Goal: Task Accomplishment & Management: Use online tool/utility

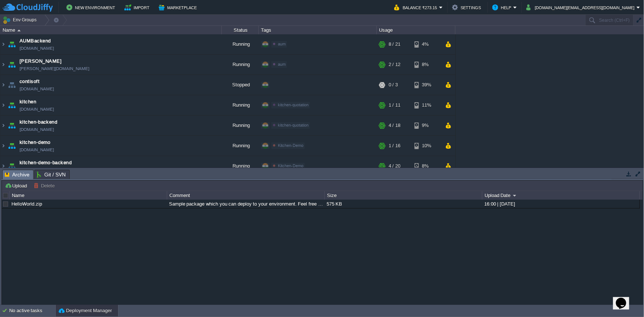
click at [353, 6] on td "New Environment Import Marketplace" at bounding box center [194, 7] width 383 height 11
paste input "212616"
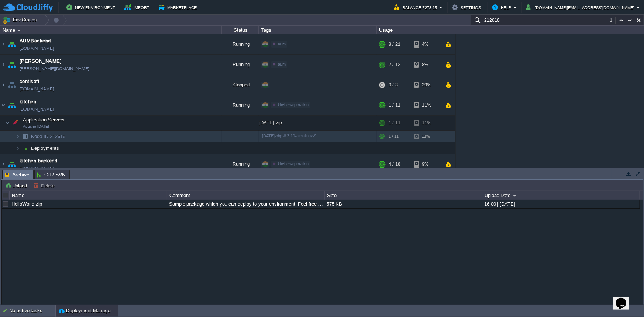
click at [380, 7] on td "New Environment Import Marketplace" at bounding box center [194, 7] width 383 height 11
paste input "5"
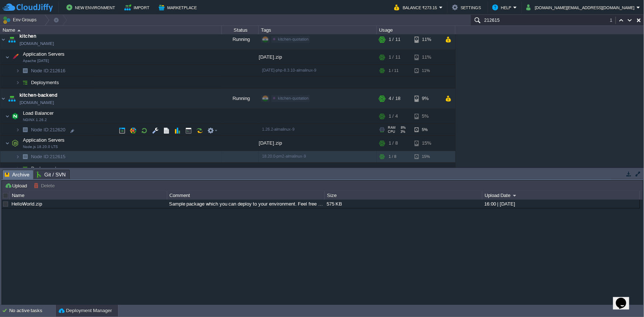
scroll to position [81, 0]
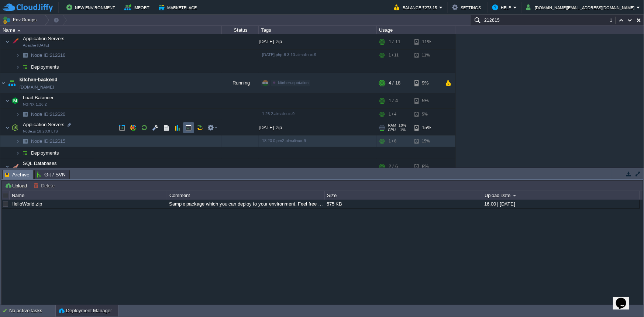
paste input "212615"
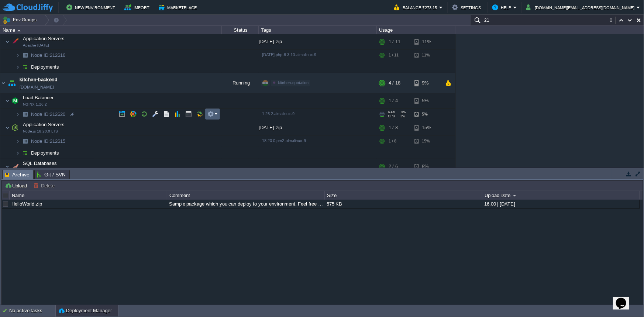
type input "2"
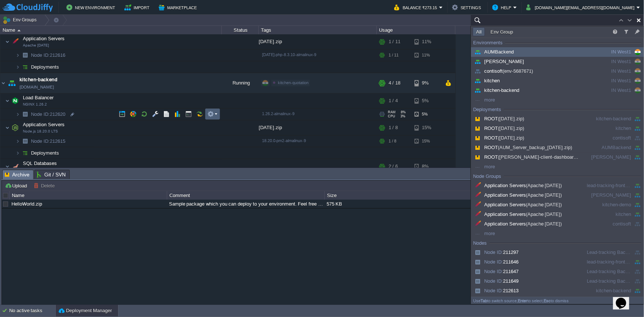
paste input "212615"
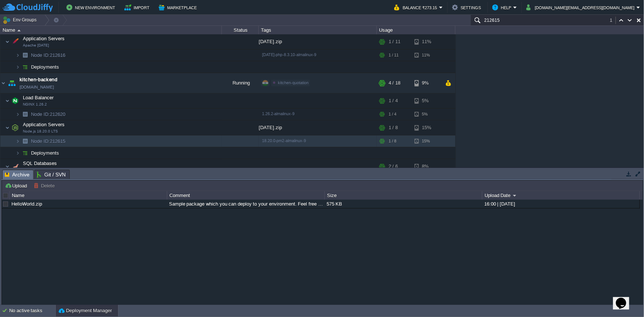
click at [502, 22] on input "212615" at bounding box center [558, 20] width 174 height 11
click at [386, 6] on td "New Environment Import Marketplace" at bounding box center [194, 7] width 383 height 11
paste input "20"
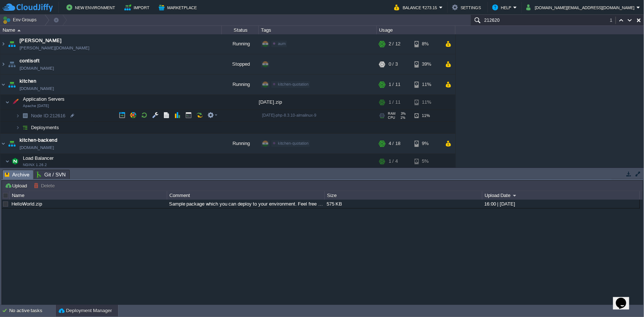
scroll to position [0, 0]
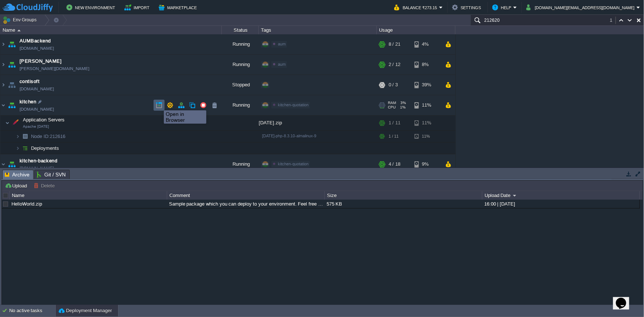
click at [158, 104] on button "button" at bounding box center [159, 105] width 7 height 7
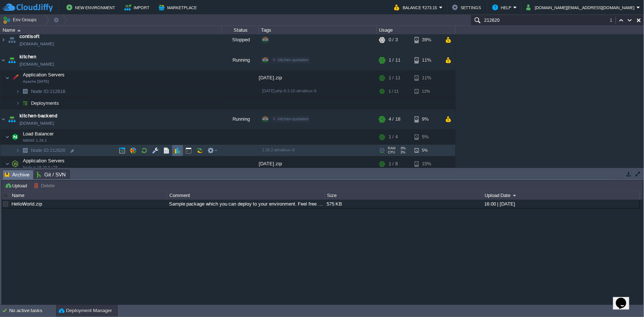
scroll to position [60, 0]
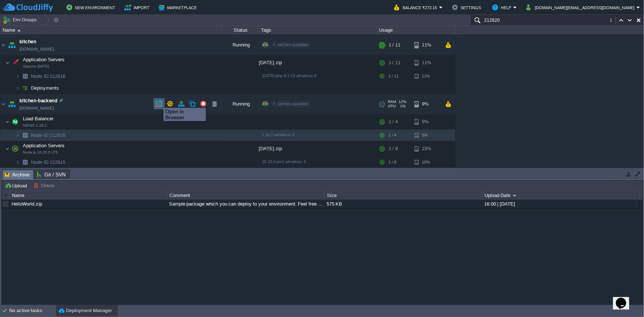
click at [158, 101] on button "button" at bounding box center [159, 103] width 7 height 7
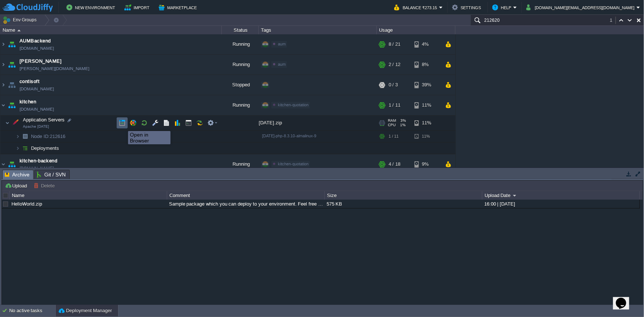
click at [123, 124] on button "button" at bounding box center [122, 123] width 7 height 7
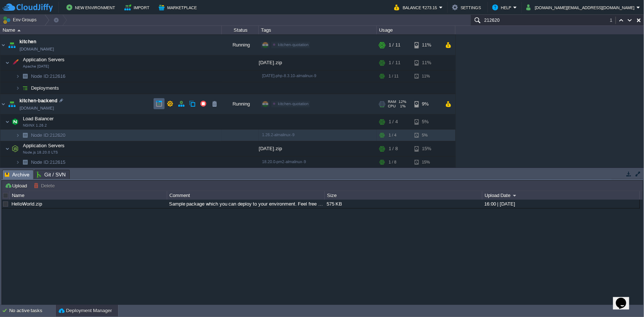
click at [159, 103] on button "button" at bounding box center [159, 103] width 7 height 7
click at [581, 58] on div "AUMBackend [DOMAIN_NAME] Running aum Edit RAM 27% CPU 1% 8 / 21 4% aumtech [DOM…" at bounding box center [322, 100] width 644 height 133
click at [621, 53] on div "AUMBackend [DOMAIN_NAME] Running aum Edit RAM 27% CPU 1% 8 / 21 4% aumtech [DOM…" at bounding box center [322, 100] width 644 height 133
paste input "15"
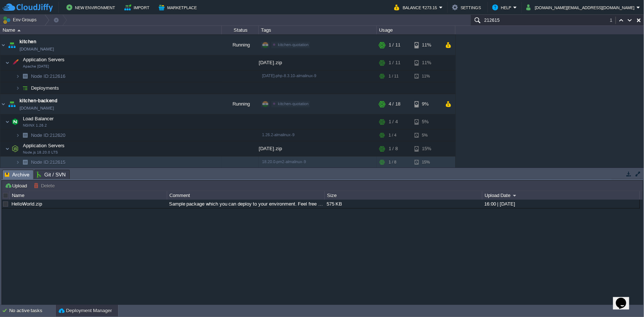
scroll to position [141, 0]
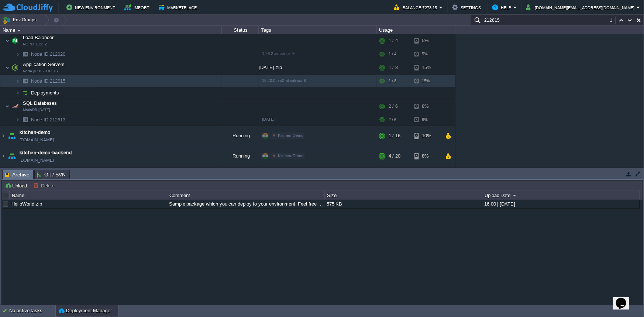
click at [134, 256] on div "HelloWorld.zip Sample package which you can deploy to your environment. Feel fr…" at bounding box center [322, 253] width 641 height 106
paste input "6"
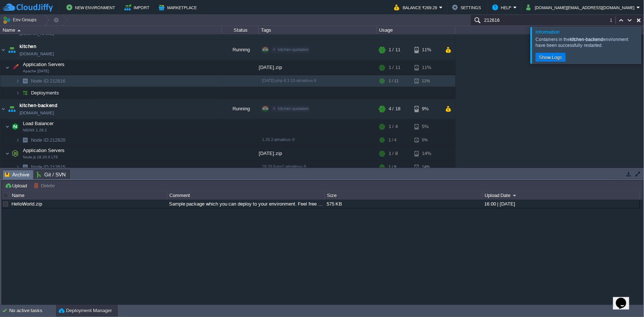
scroll to position [80, 0]
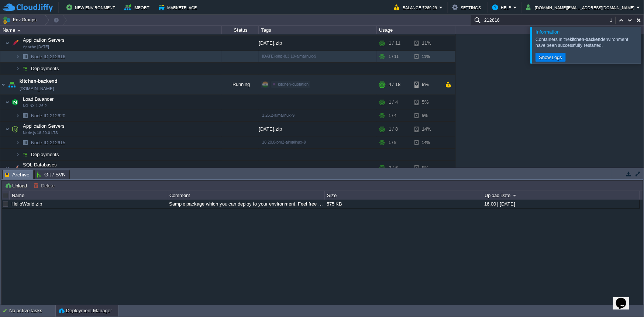
click at [644, 40] on div at bounding box center [653, 45] width 0 height 36
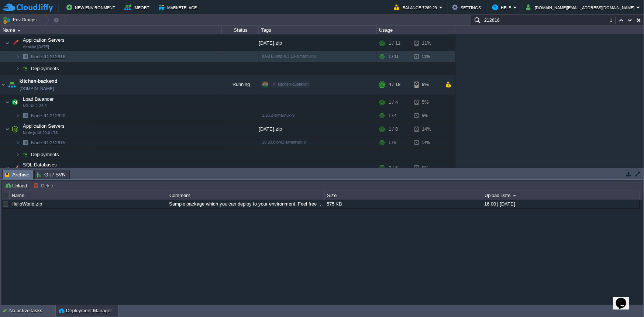
click at [641, 20] on button "button" at bounding box center [639, 20] width 7 height 7
type input "Search (Ctrl+F)"
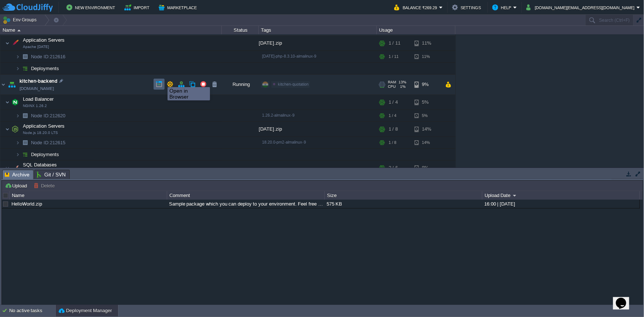
click at [161, 81] on button "button" at bounding box center [159, 84] width 7 height 7
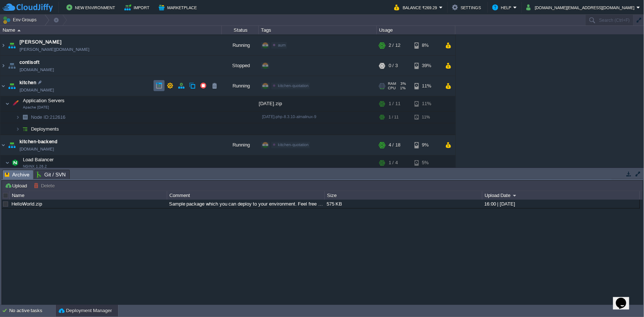
click at [155, 89] on td at bounding box center [159, 85] width 11 height 11
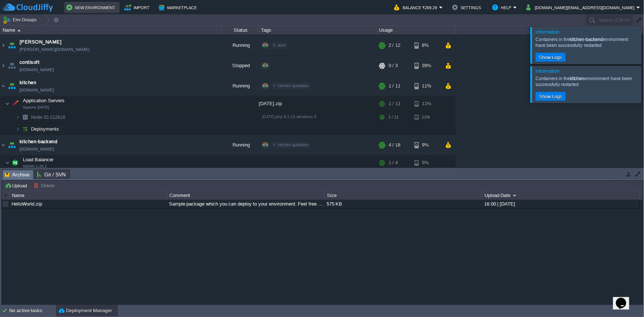
scroll to position [41, 0]
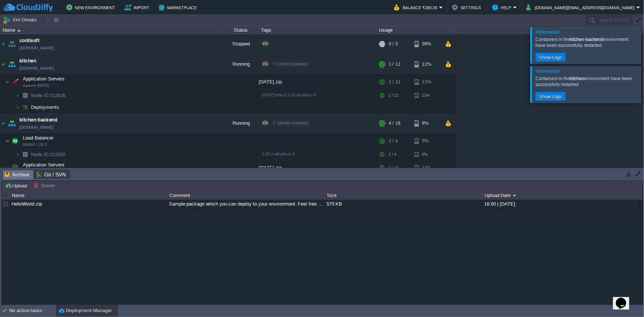
click at [644, 83] on div at bounding box center [653, 84] width 0 height 36
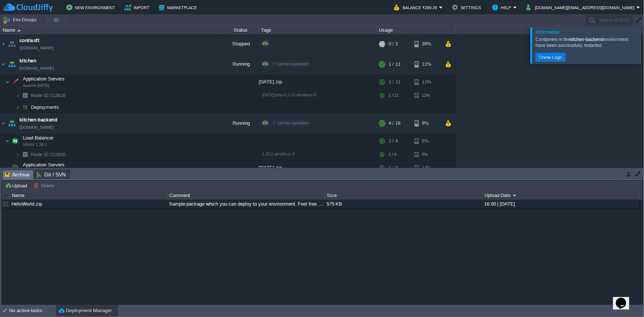
click at [644, 52] on div at bounding box center [653, 45] width 0 height 36
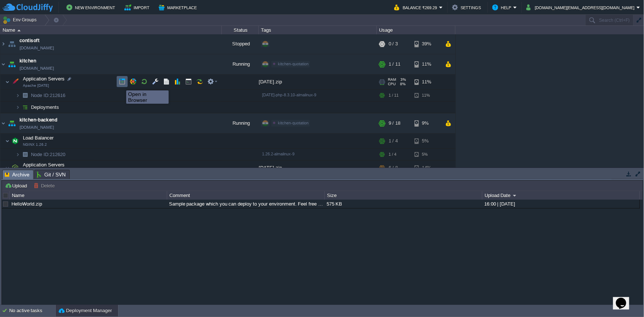
click at [120, 84] on button "button" at bounding box center [122, 81] width 7 height 7
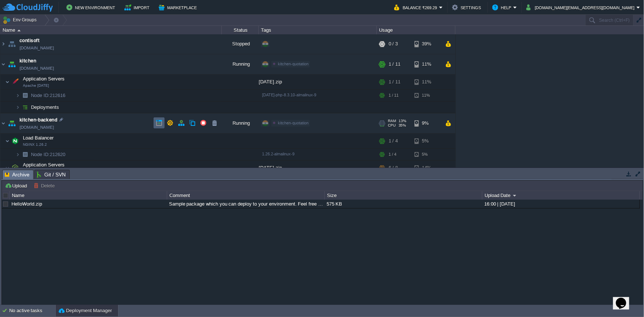
click at [155, 124] on td at bounding box center [159, 122] width 11 height 11
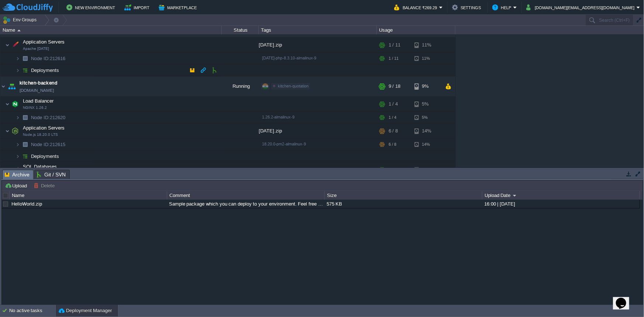
scroll to position [102, 0]
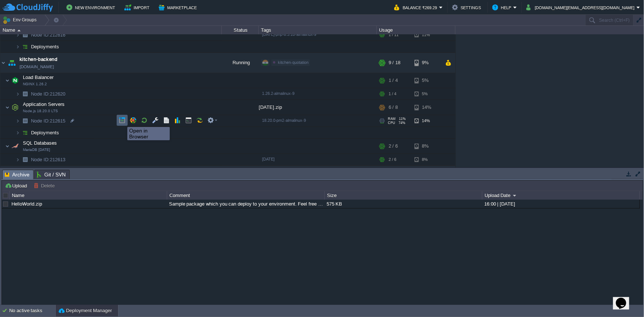
click at [122, 120] on button "button" at bounding box center [122, 120] width 7 height 7
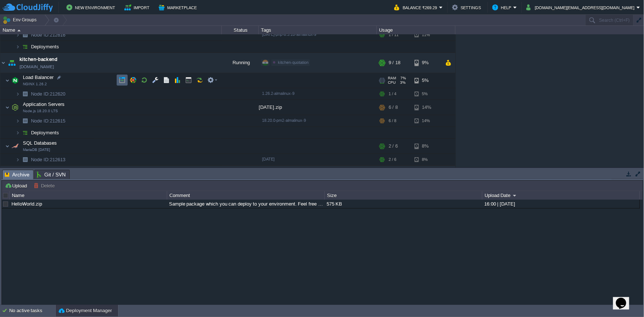
click at [122, 84] on td at bounding box center [122, 80] width 11 height 11
click at [119, 123] on button "button" at bounding box center [122, 120] width 7 height 7
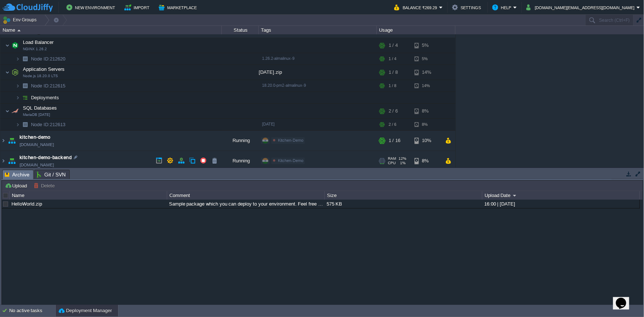
scroll to position [162, 0]
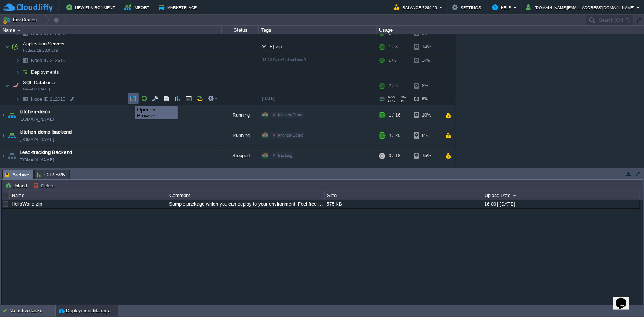
click at [130, 99] on button "button" at bounding box center [133, 98] width 7 height 7
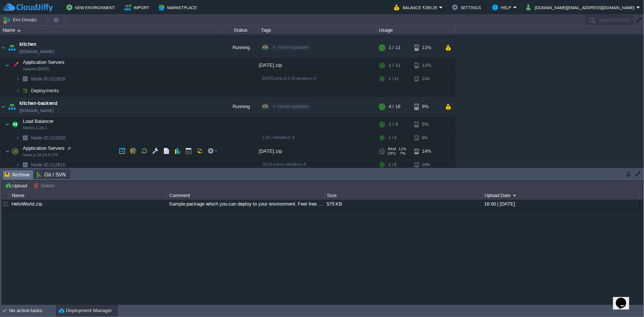
scroll to position [41, 0]
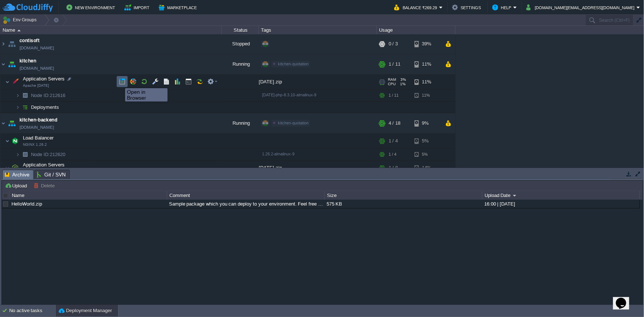
click at [120, 82] on button "button" at bounding box center [122, 81] width 7 height 7
click at [554, 55] on div "AUMBackend [DOMAIN_NAME] Running aum Edit RAM 27% CPU 1% 8 / 21 4% aumtech [DOM…" at bounding box center [322, 100] width 644 height 133
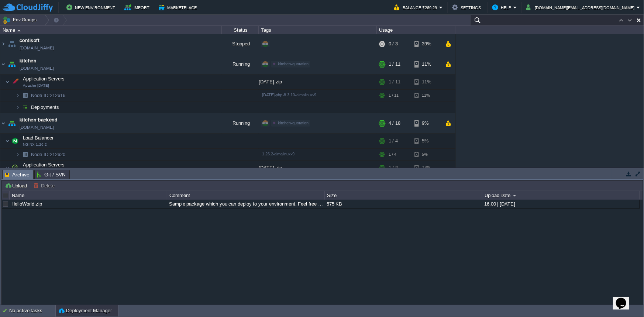
paste input "212616"
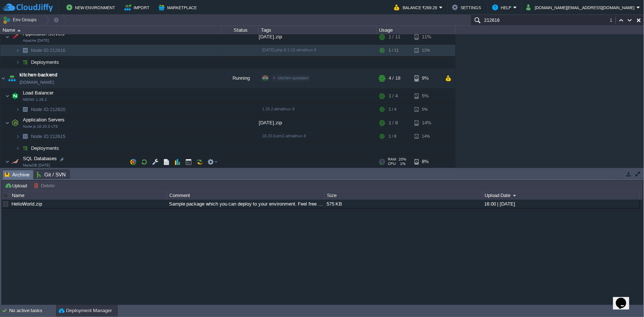
scroll to position [102, 0]
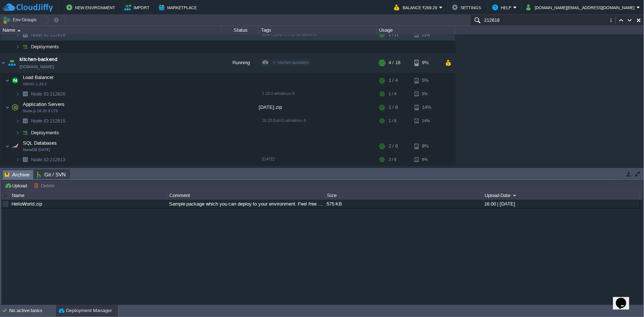
type input "212616"
click at [636, 176] on button "button" at bounding box center [638, 174] width 7 height 7
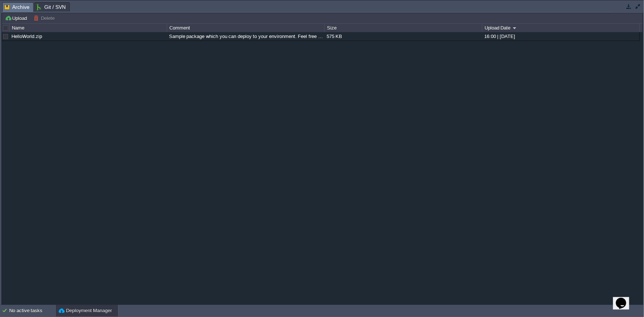
click at [630, 6] on button "button" at bounding box center [629, 6] width 7 height 7
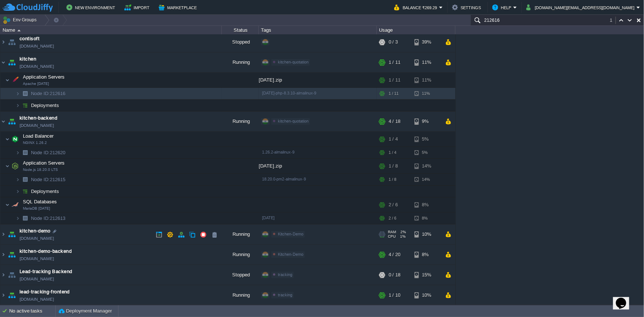
scroll to position [43, 0]
click at [0, 120] on table "AUMBackend [DOMAIN_NAME] Running aum Edit RAM 27% CPU 1% 8 / 21 4% aumtech [DOM…" at bounding box center [228, 149] width 456 height 314
click at [0, 121] on img at bounding box center [3, 122] width 6 height 20
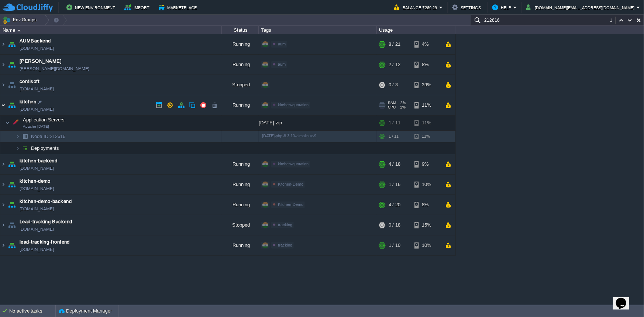
click at [1, 108] on img at bounding box center [3, 105] width 6 height 20
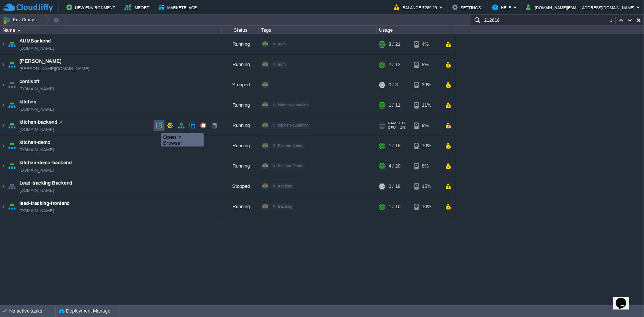
click at [156, 127] on button "button" at bounding box center [159, 125] width 7 height 7
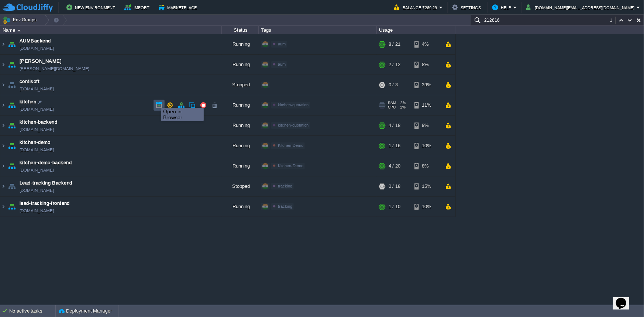
click at [156, 102] on button "button" at bounding box center [159, 105] width 7 height 7
